Goal: Download file/media: Obtain a digital file from the website

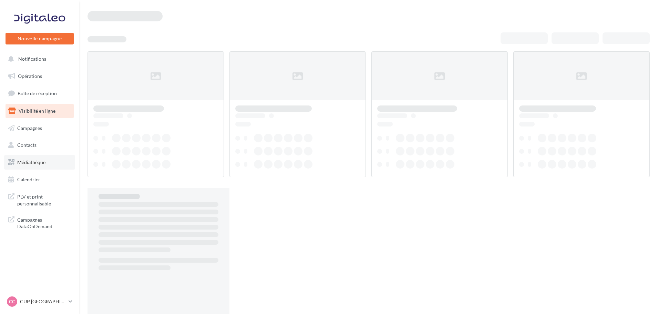
click at [40, 166] on link "Médiathèque" at bounding box center [39, 162] width 71 height 14
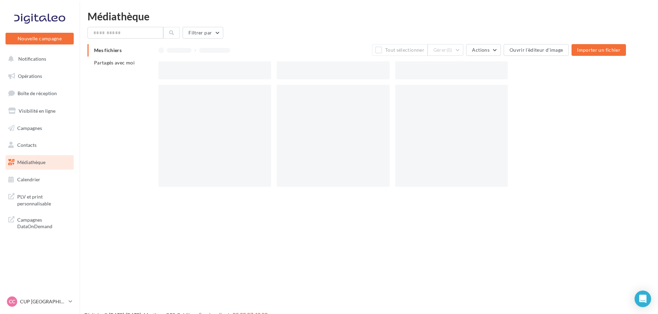
click at [108, 59] on li "Partagés avec moi" at bounding box center [119, 62] width 65 height 12
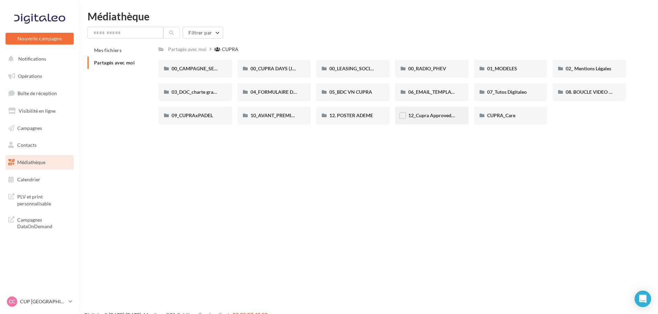
click at [447, 120] on div "12_Cupra Approved_OCCASIONS_GARANTIES" at bounding box center [431, 115] width 73 height 18
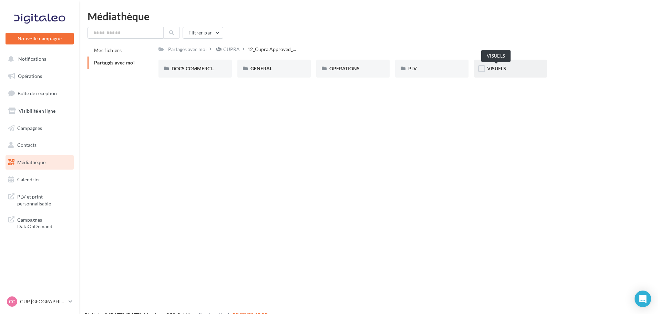
click at [501, 66] on span "VISUELS" at bounding box center [496, 68] width 19 height 6
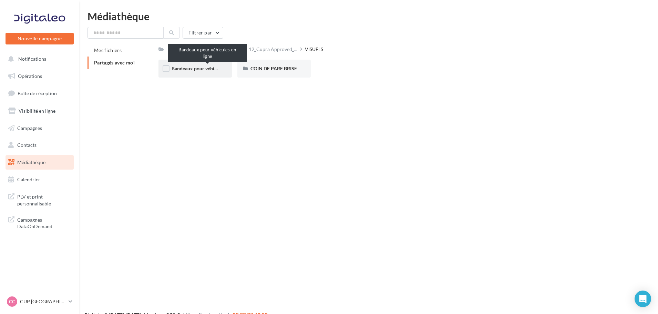
click at [209, 68] on span "Bandeaux pour véhicules en ligne" at bounding box center [206, 68] width 71 height 6
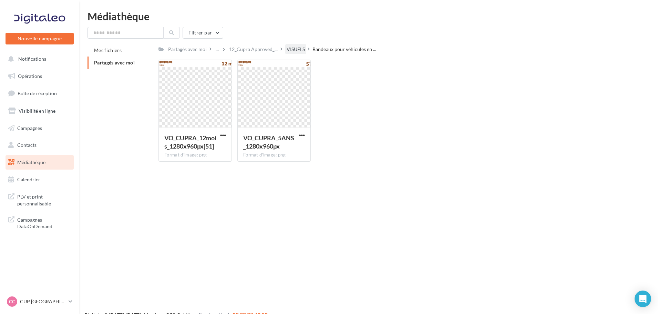
click at [293, 52] on div "VISUELS" at bounding box center [295, 49] width 18 height 7
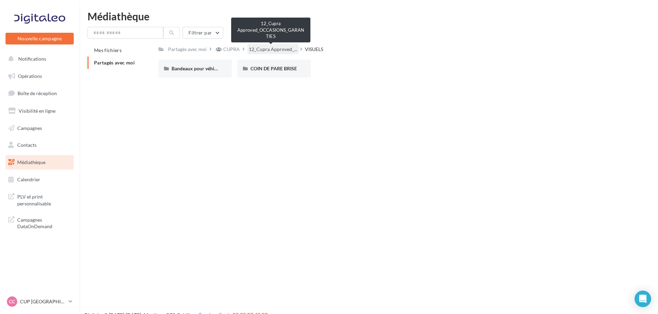
click at [271, 51] on span "12_Cupra Approved_..." at bounding box center [273, 49] width 49 height 7
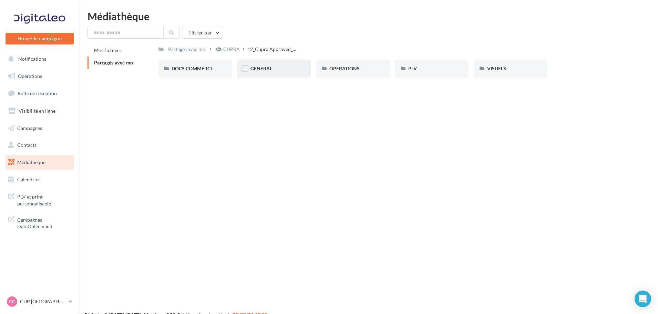
click at [278, 65] on div "GENERAL" at bounding box center [273, 69] width 73 height 18
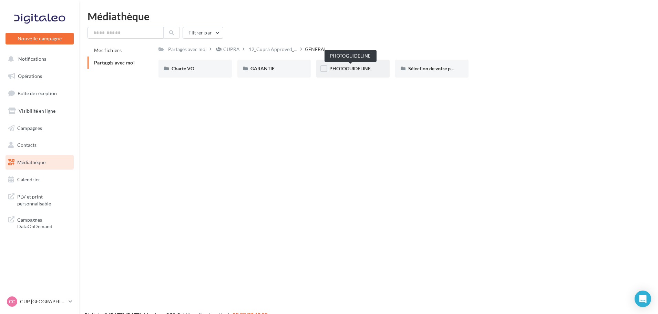
click at [360, 68] on span "PHOTOGUIDELINE" at bounding box center [349, 68] width 41 height 6
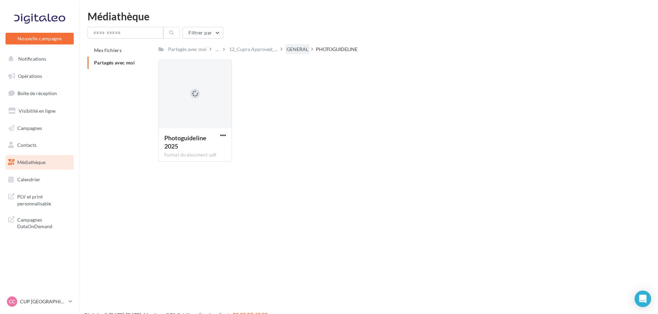
click at [297, 53] on div "GENERAL" at bounding box center [297, 49] width 24 height 10
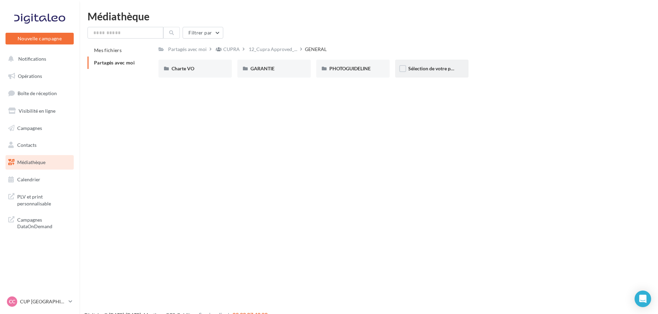
click at [452, 64] on div "Sélection de votre partenaire" at bounding box center [431, 69] width 73 height 18
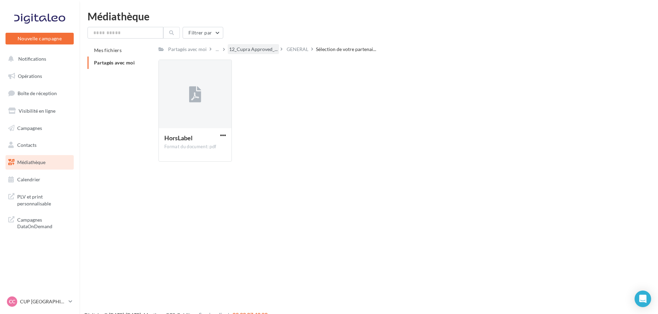
click at [265, 51] on span "12_Cupra Approved_..." at bounding box center [253, 49] width 49 height 7
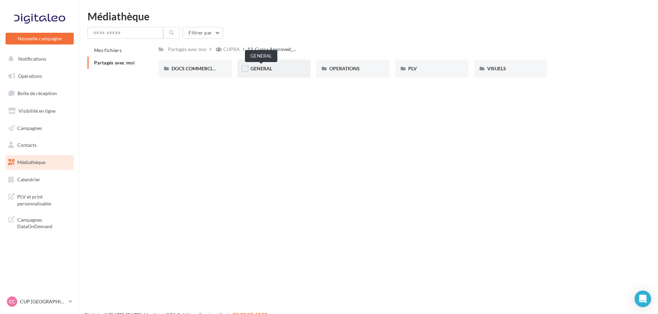
click at [263, 66] on span "GENERAL" at bounding box center [261, 68] width 22 height 6
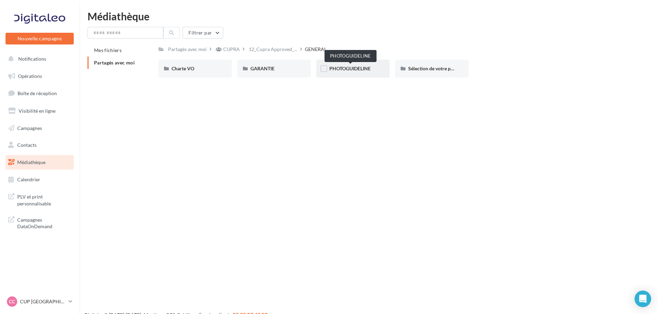
click at [339, 68] on span "PHOTOGUIDELINE" at bounding box center [349, 68] width 41 height 6
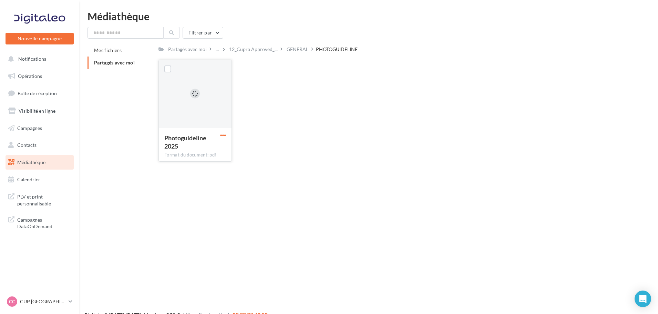
click at [222, 135] on span "button" at bounding box center [223, 135] width 6 height 6
click at [206, 145] on button "Télécharger" at bounding box center [192, 149] width 69 height 18
click at [279, 165] on div "Photoguideline 2025 Format du document: pdf Photoguideline 2025" at bounding box center [394, 113] width 473 height 107
click at [292, 53] on div "GENERAL" at bounding box center [297, 49] width 24 height 10
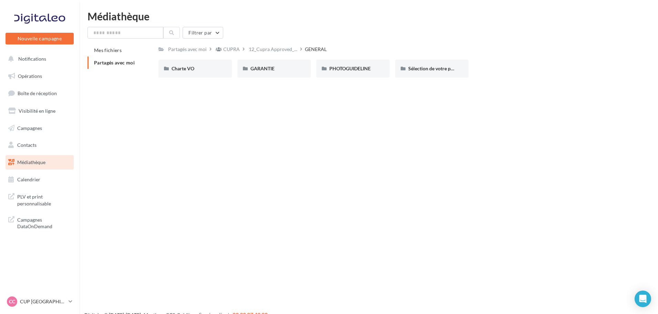
click at [311, 144] on div "Nouvelle campagne Nouvelle campagne Notifications Opérations Boîte de réception…" at bounding box center [329, 168] width 658 height 314
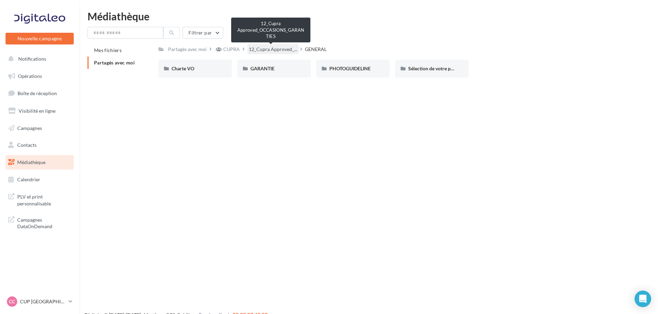
click at [283, 49] on span "12_Cupra Approved_..." at bounding box center [273, 49] width 49 height 7
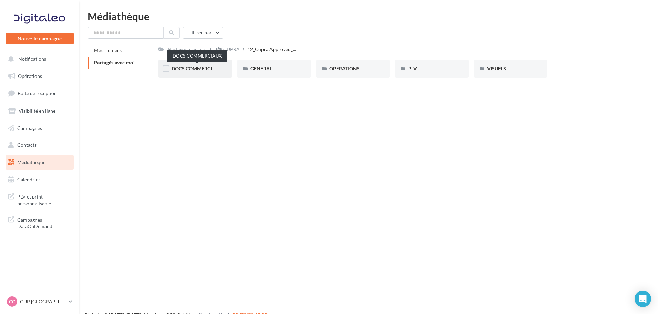
click at [181, 69] on span "DOCS COMMERCIAUX" at bounding box center [196, 68] width 51 height 6
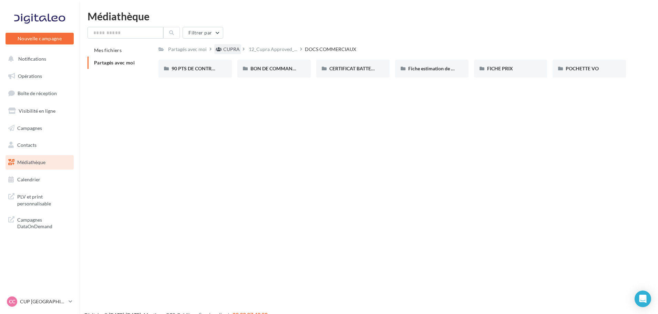
click at [238, 50] on div "CUPRA" at bounding box center [231, 49] width 17 height 7
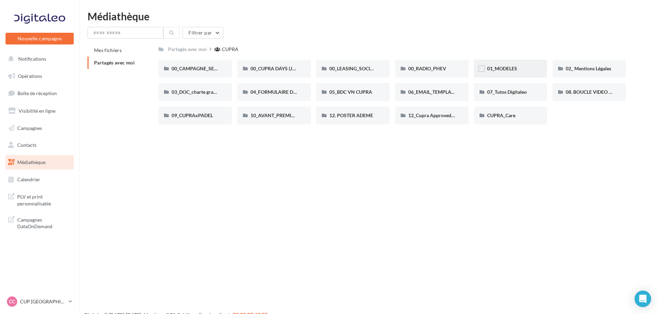
click at [515, 75] on div "01_MODELES" at bounding box center [510, 69] width 73 height 18
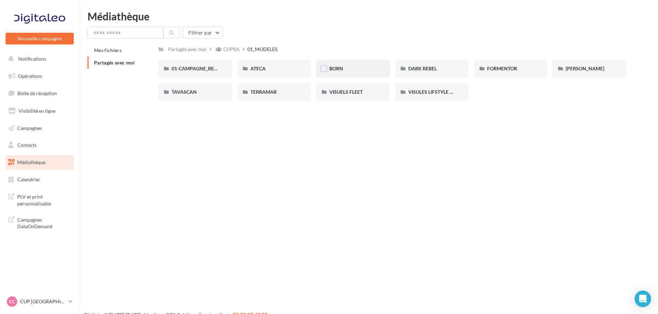
click at [344, 70] on div "BORN" at bounding box center [352, 68] width 47 height 7
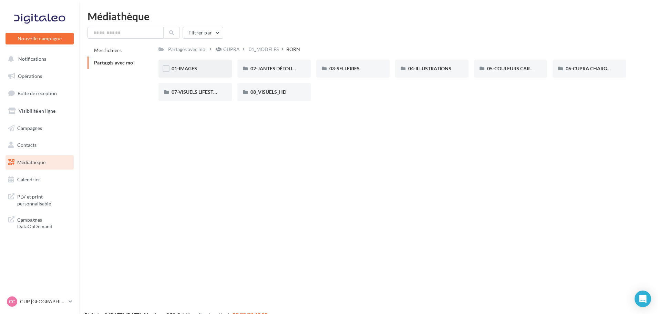
click at [211, 69] on div "01-IMAGES" at bounding box center [194, 68] width 47 height 7
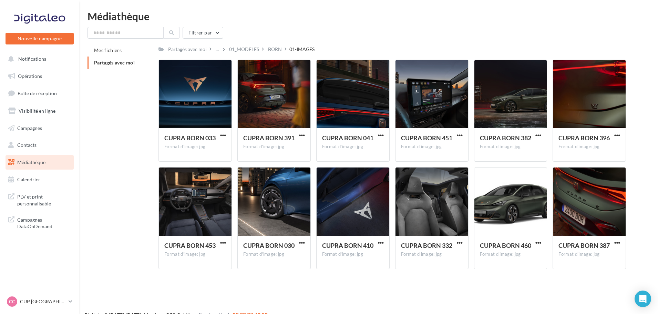
click at [117, 133] on div "Mes fichiers Partagés avec moi Partagés avec moi ... 01_MODELES BORN 01-IMAGES …" at bounding box center [370, 159] width 567 height 230
click at [303, 133] on span "button" at bounding box center [302, 135] width 6 height 6
click at [280, 155] on button "Télécharger" at bounding box center [271, 149] width 69 height 18
click at [115, 150] on div "Mes fichiers Partagés avec moi Partagés avec moi ... 01_MODELES BORN 01-IMAGES …" at bounding box center [370, 159] width 567 height 230
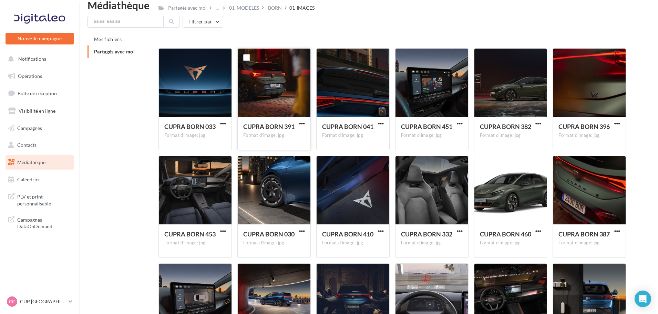
scroll to position [205, 0]
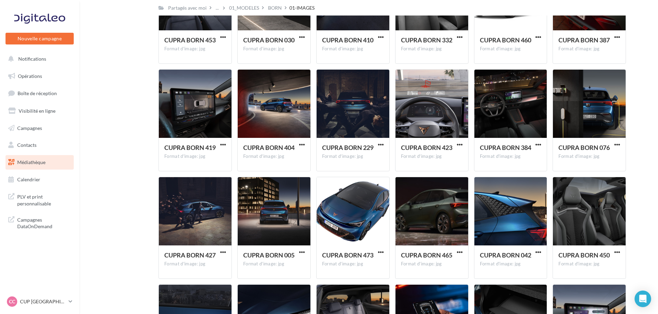
click at [140, 131] on div "Mes fichiers Partagés avec moi Partagés avec moi ... 01_MODELES BORN 01-IMAGES …" at bounding box center [370, 169] width 567 height 660
click at [57, 302] on p "CUP [GEOGRAPHIC_DATA]" at bounding box center [43, 301] width 46 height 7
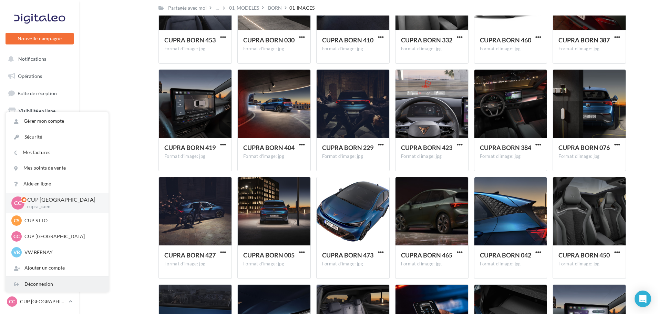
click at [56, 284] on div "Déconnexion" at bounding box center [57, 283] width 103 height 15
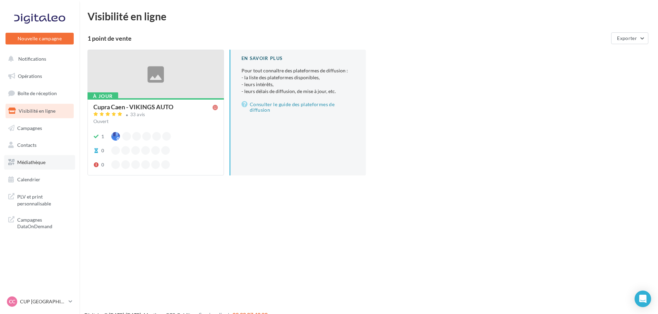
click at [31, 159] on span "Médiathèque" at bounding box center [31, 162] width 28 height 6
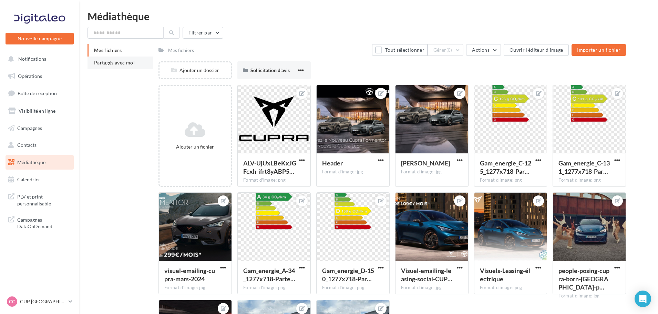
click at [152, 57] on li "Partagés avec moi" at bounding box center [119, 62] width 65 height 12
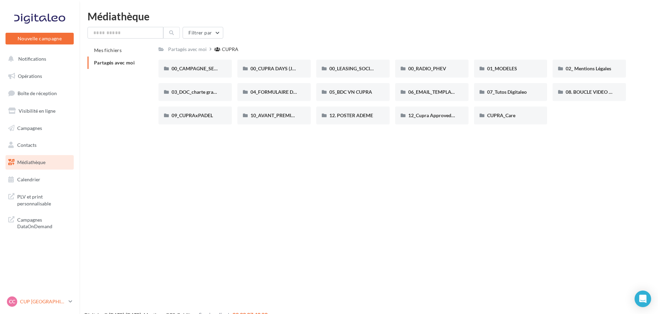
click at [57, 300] on p "CUP [GEOGRAPHIC_DATA]" at bounding box center [43, 301] width 46 height 7
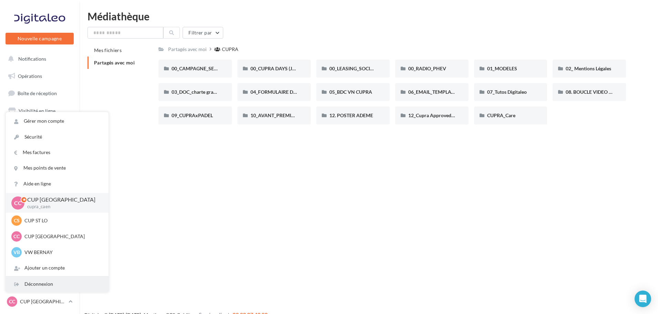
click at [59, 284] on div "Déconnexion" at bounding box center [57, 283] width 103 height 15
